Goal: Task Accomplishment & Management: Manage account settings

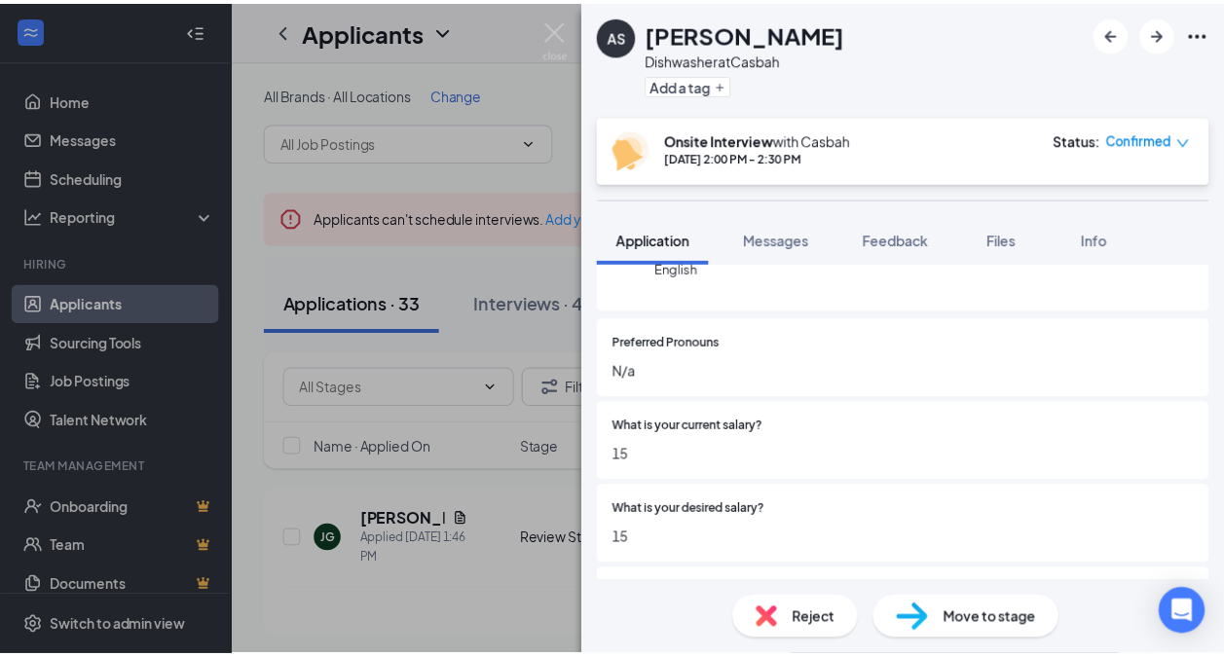
scroll to position [227, 0]
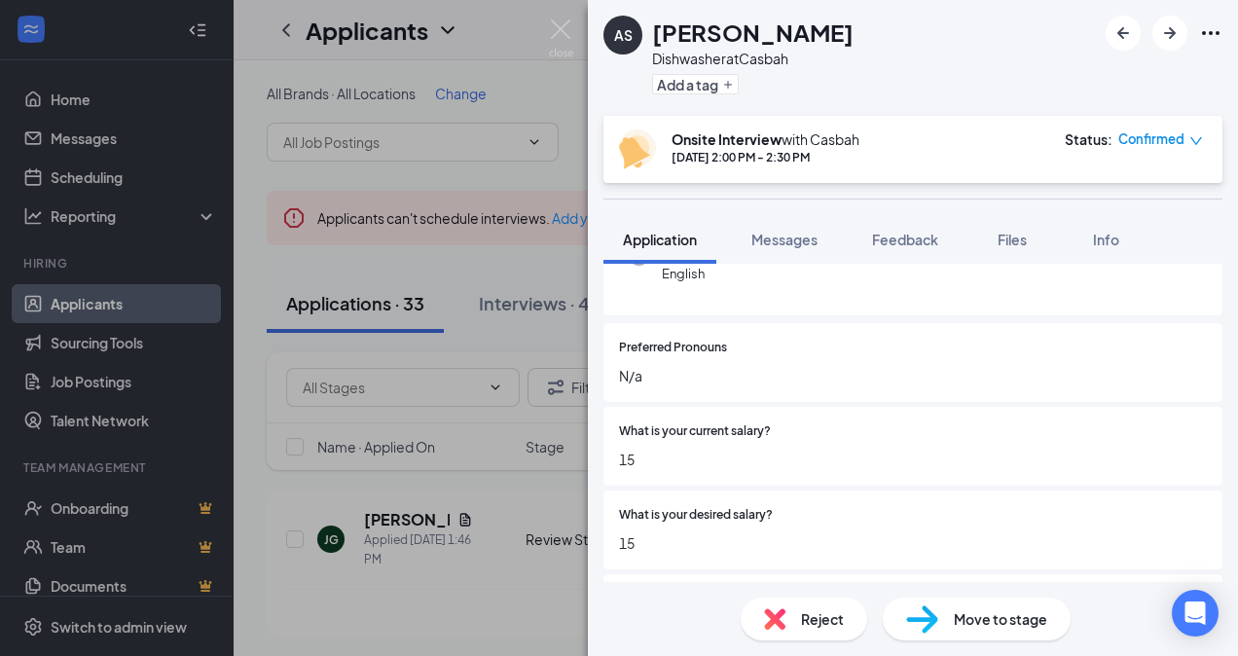
click at [470, 329] on div "AS [PERSON_NAME] at Casbah Add a tag Onsite Interview with [PERSON_NAME] [DATE]…" at bounding box center [619, 328] width 1238 height 656
click at [470, 322] on div "AS [PERSON_NAME] at Casbah Add a tag Onsite Interview with [PERSON_NAME] [DATE]…" at bounding box center [619, 328] width 1238 height 656
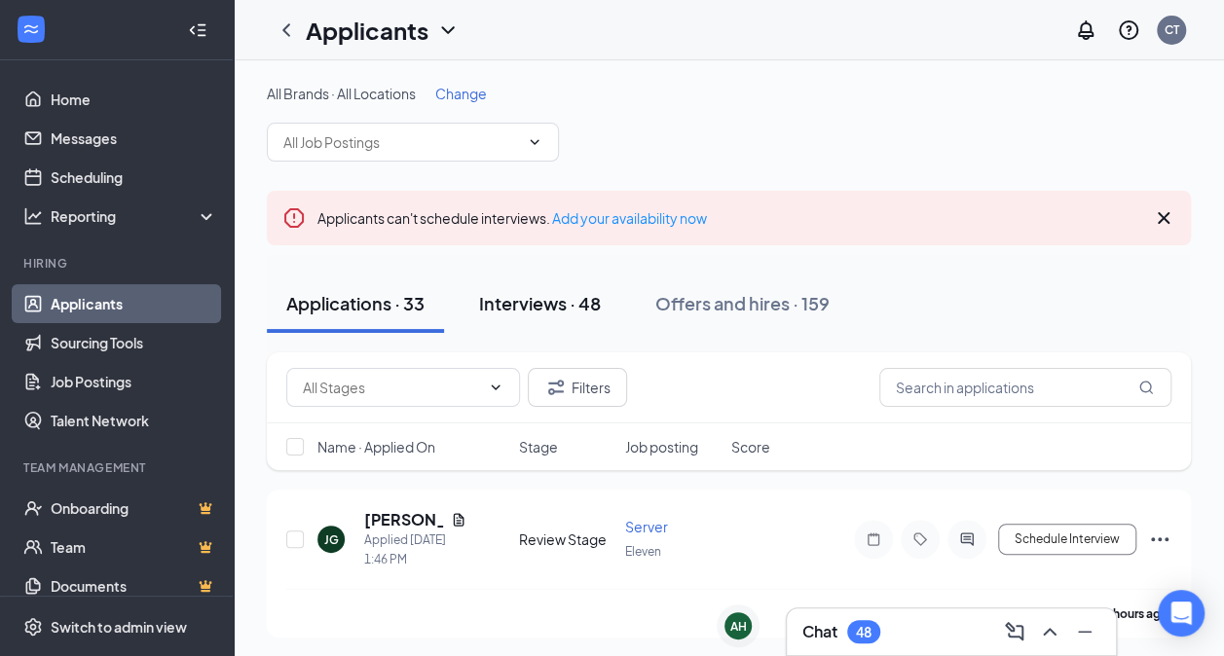
click at [554, 300] on div "Interviews · 48" at bounding box center [540, 303] width 122 height 24
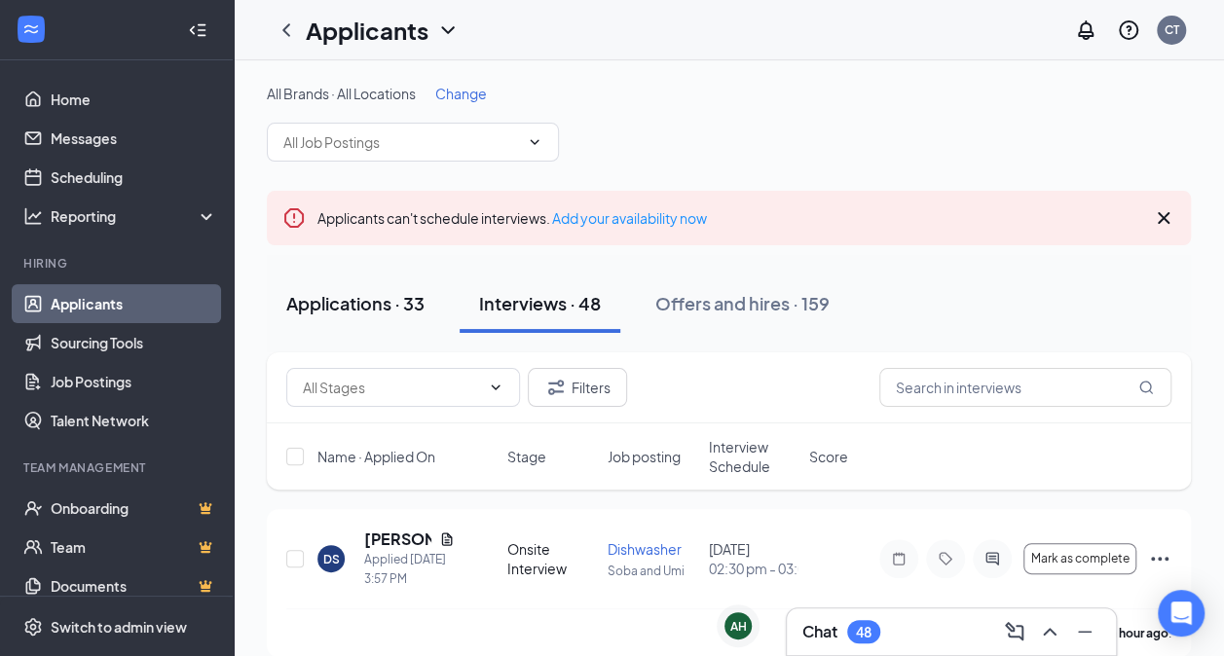
click at [392, 309] on div "Applications · 33" at bounding box center [355, 303] width 138 height 24
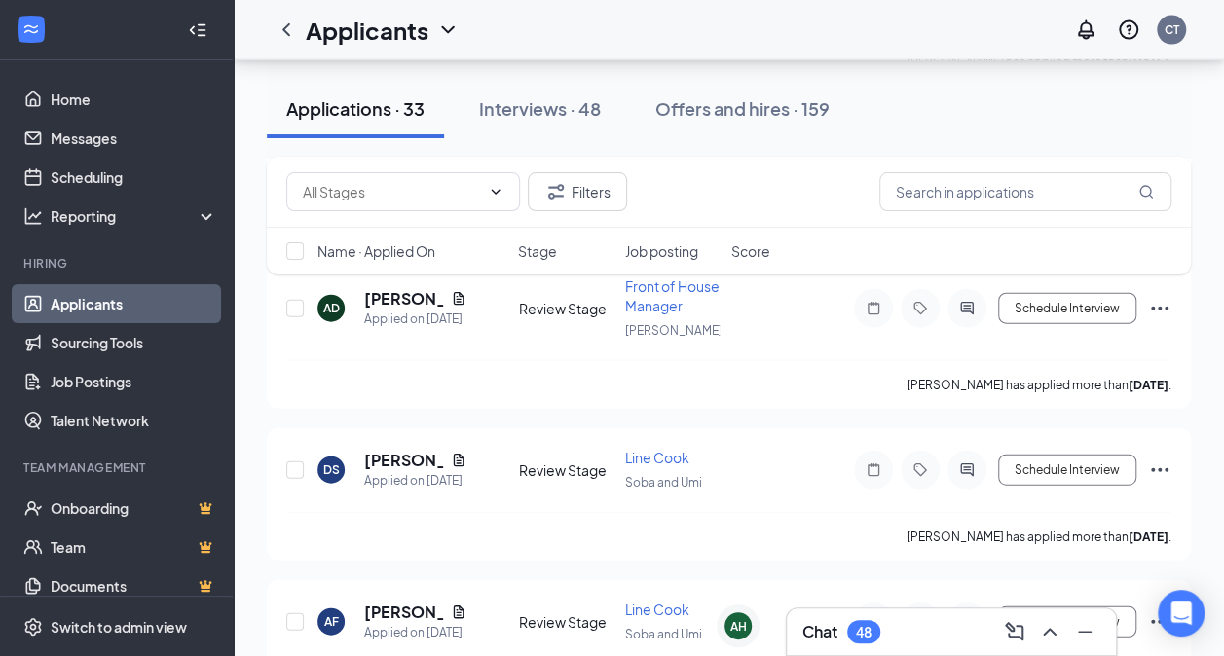
scroll to position [1942, 0]
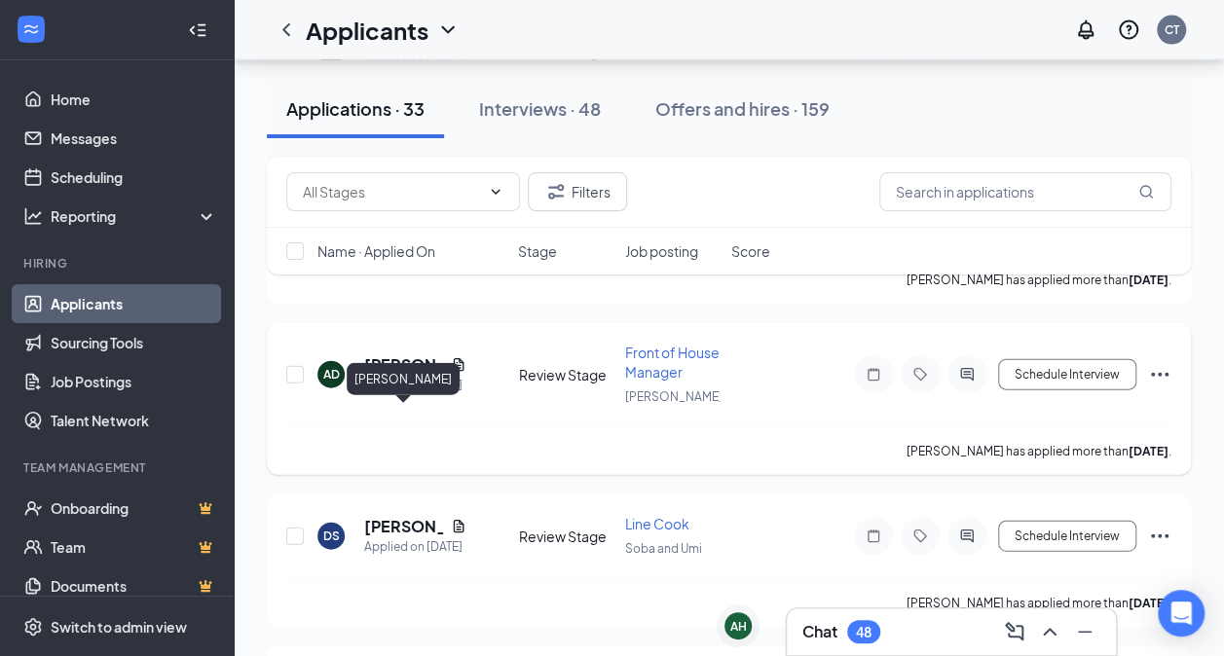
click at [411, 376] on h5 "[PERSON_NAME]" at bounding box center [403, 364] width 79 height 21
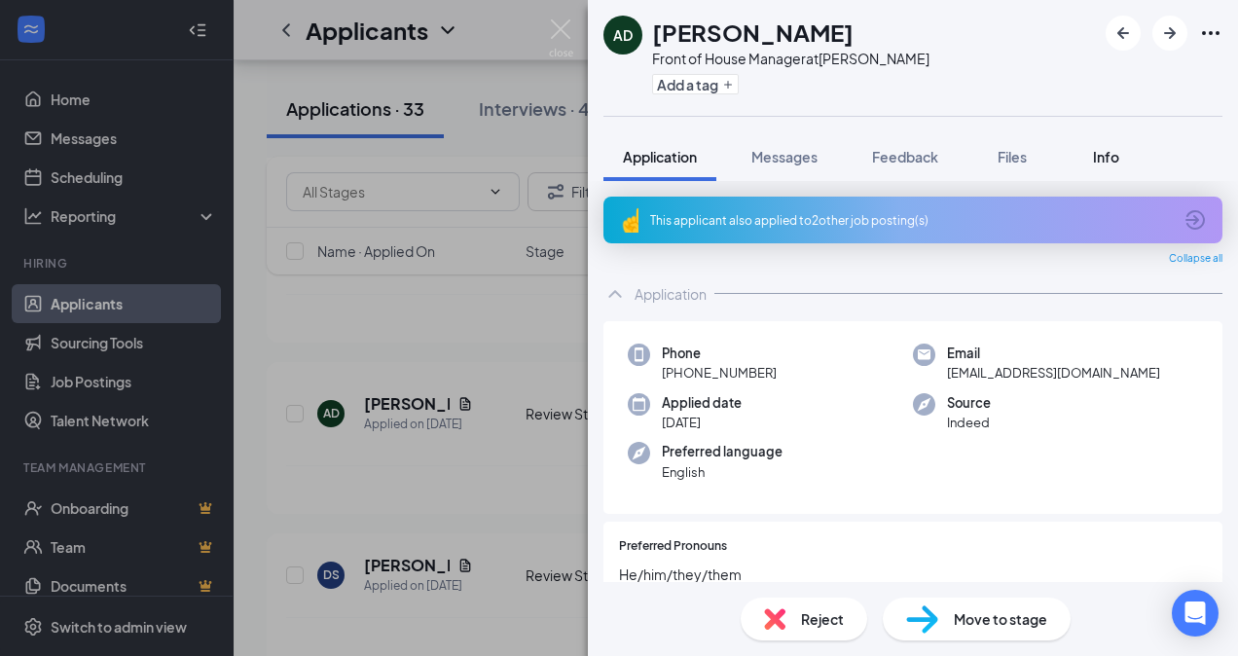
click at [1098, 152] on span "Info" at bounding box center [1106, 157] width 26 height 18
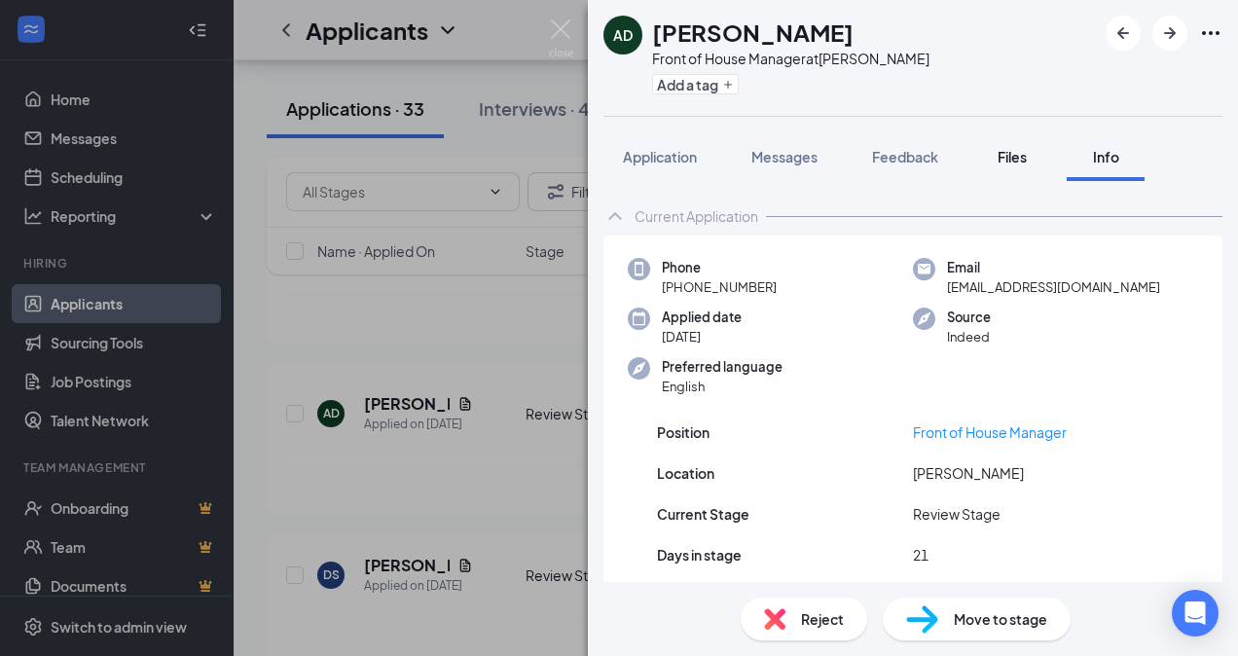
click at [1020, 157] on span "Files" at bounding box center [1012, 157] width 29 height 18
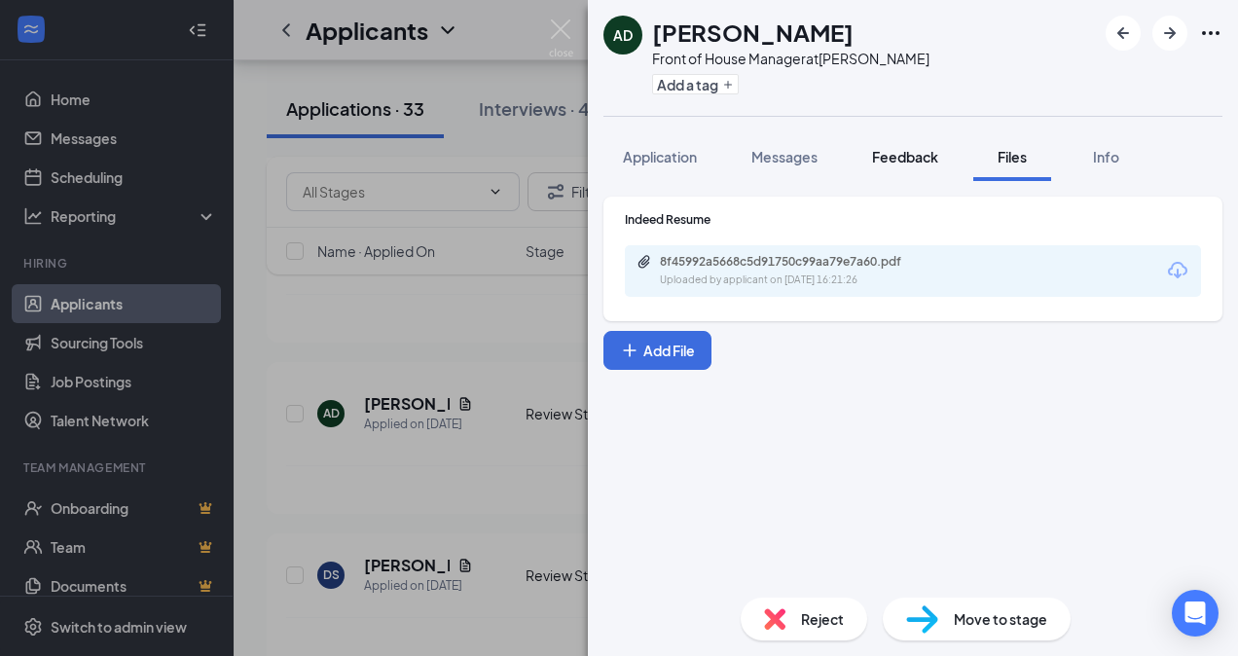
click at [904, 156] on span "Feedback" at bounding box center [905, 157] width 66 height 18
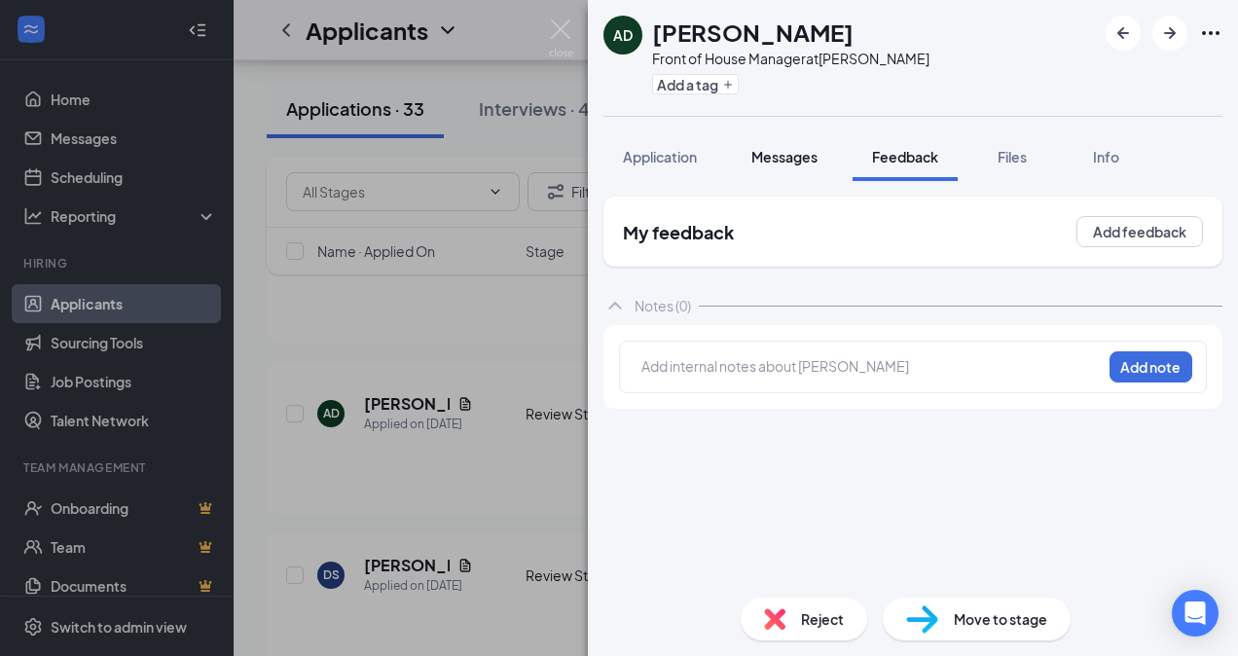
click at [794, 155] on span "Messages" at bounding box center [785, 157] width 66 height 18
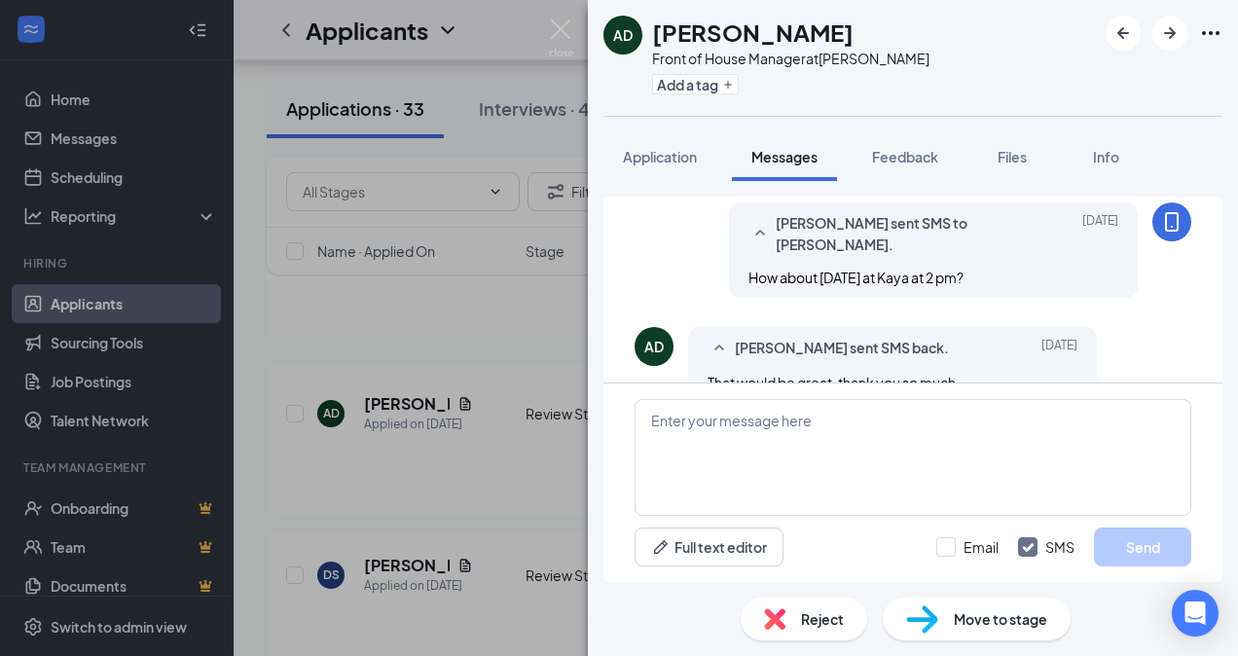
scroll to position [1009, 0]
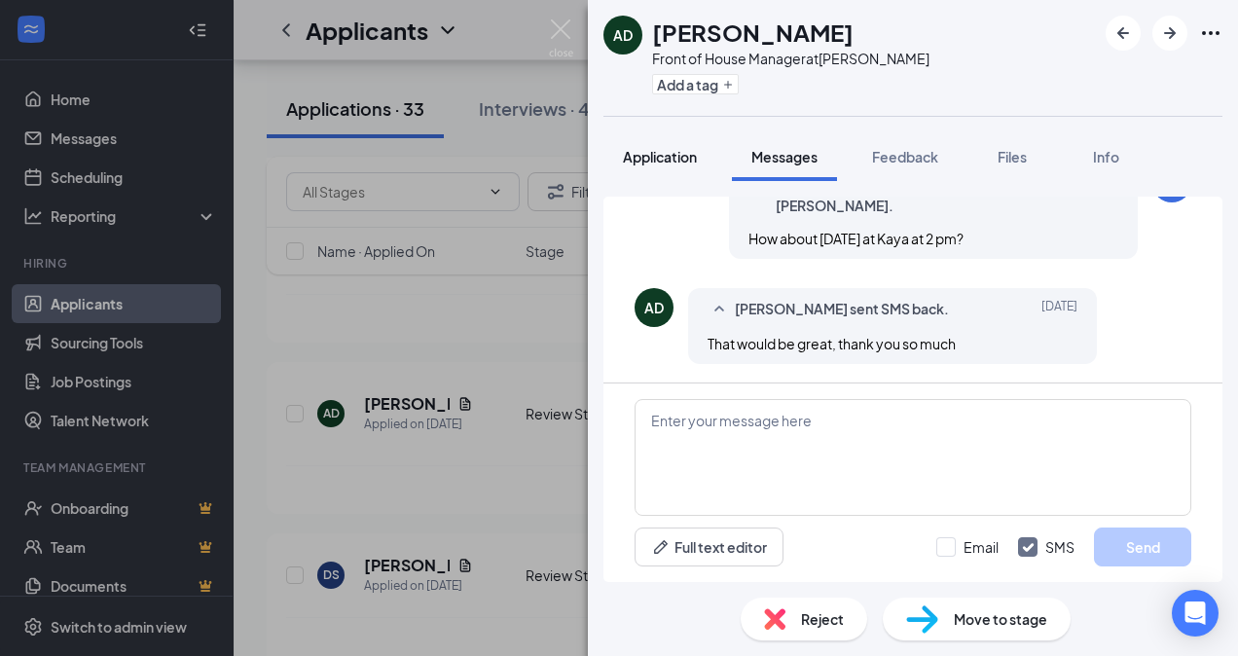
click at [643, 158] on span "Application" at bounding box center [660, 157] width 74 height 18
